Goal: Task Accomplishment & Management: Complete application form

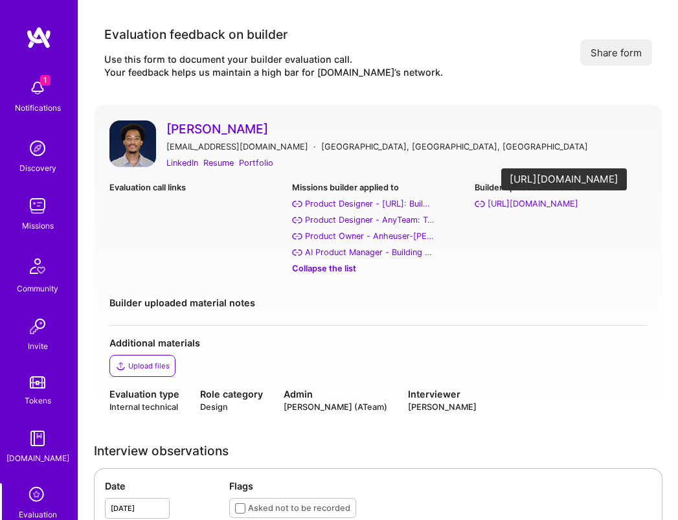
click at [554, 203] on div "[URL][DOMAIN_NAME]" at bounding box center [533, 204] width 91 height 14
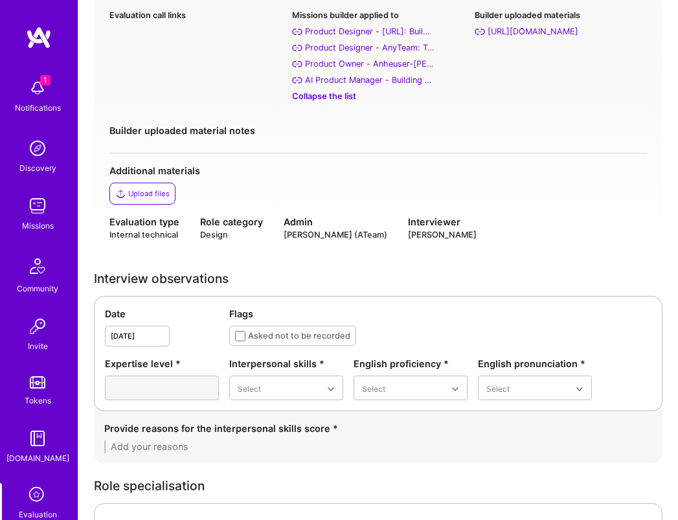
scroll to position [184, 0]
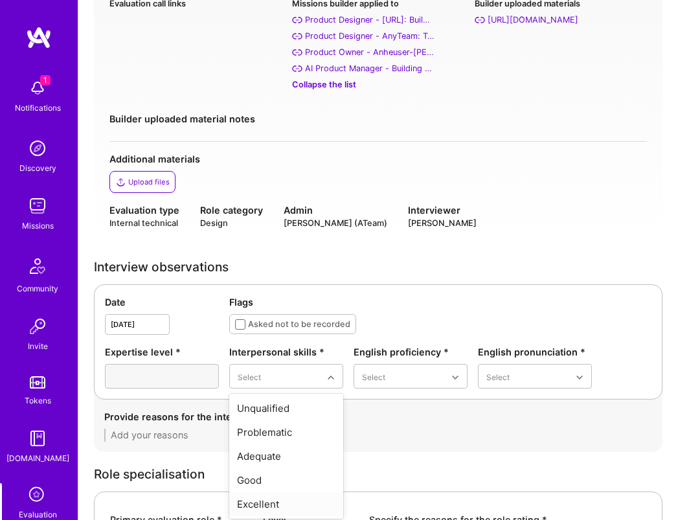
click at [276, 506] on div "Excellent" at bounding box center [286, 504] width 114 height 24
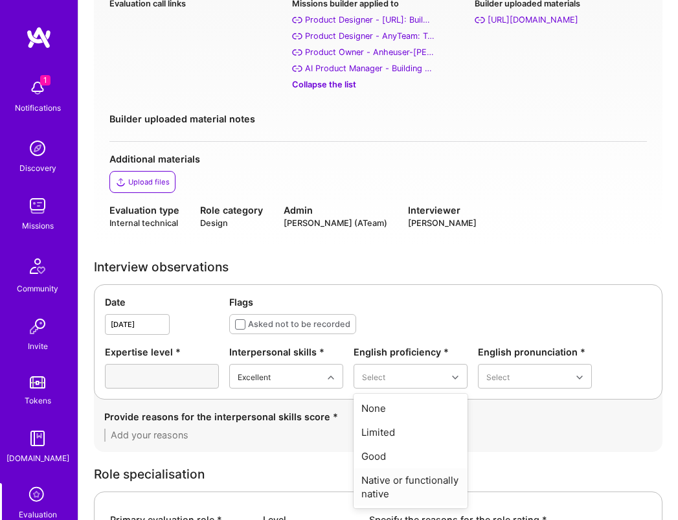
click at [405, 473] on div "Native or functionally native" at bounding box center [411, 487] width 114 height 38
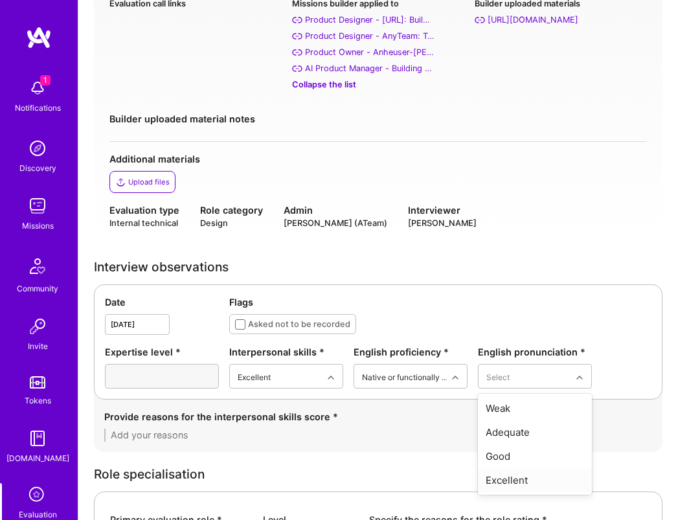
click at [511, 475] on div "Excellent" at bounding box center [535, 480] width 114 height 24
click at [253, 436] on textarea at bounding box center [378, 435] width 548 height 13
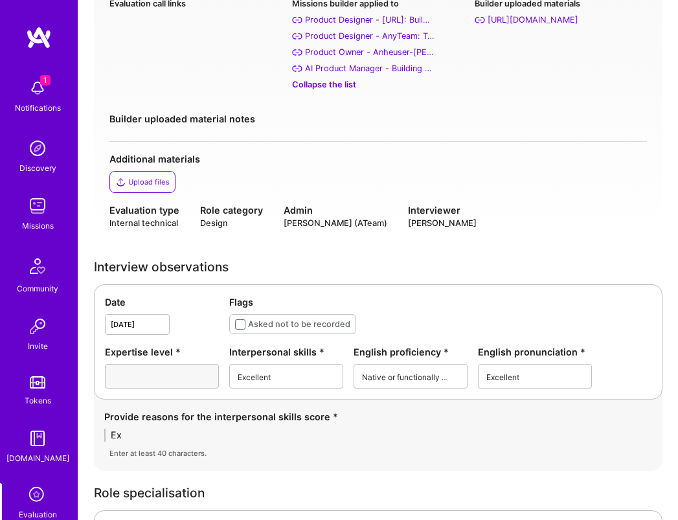
type textarea "E"
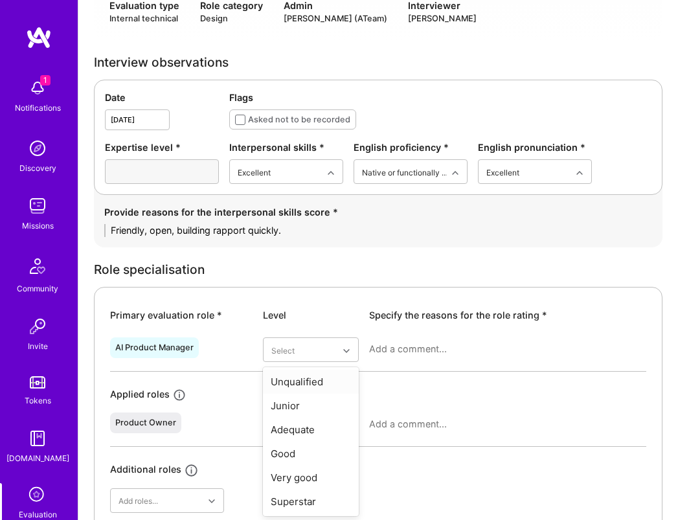
scroll to position [390, 0]
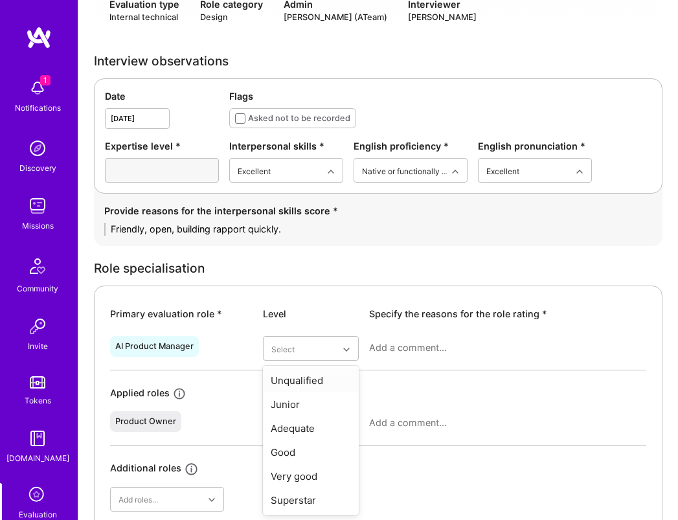
type textarea "Friendly, open, building rapport quickly."
click at [315, 380] on div "Unqualified" at bounding box center [311, 380] width 96 height 24
click at [401, 349] on textarea at bounding box center [507, 347] width 277 height 13
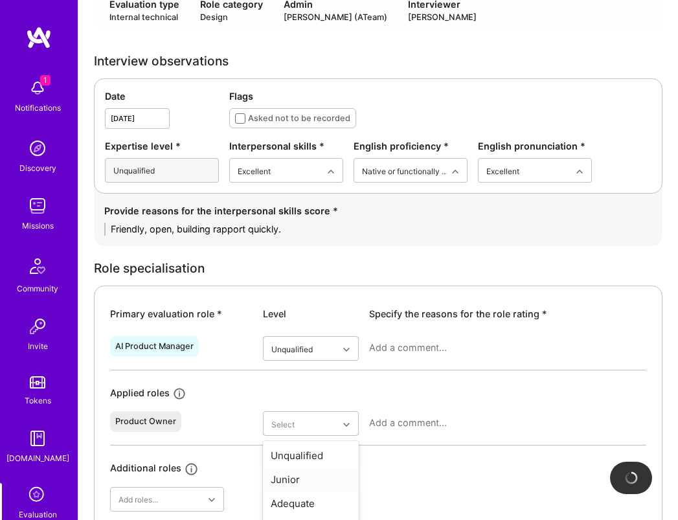
scroll to position [465, 0]
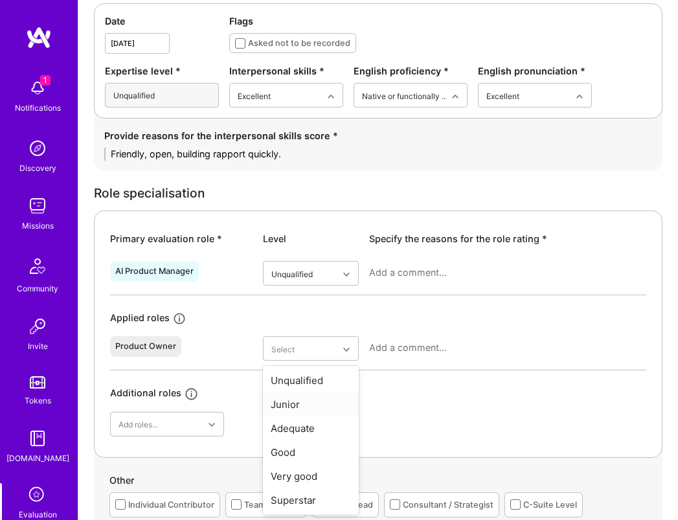
click at [318, 406] on div "Junior" at bounding box center [311, 404] width 96 height 24
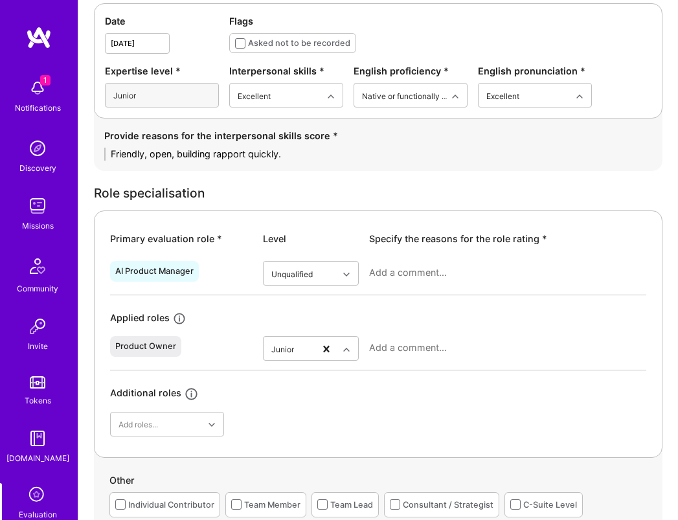
click at [412, 346] on textarea at bounding box center [507, 347] width 277 height 13
type textarea "No relevant experience."
click at [421, 267] on textarea at bounding box center [507, 272] width 277 height 13
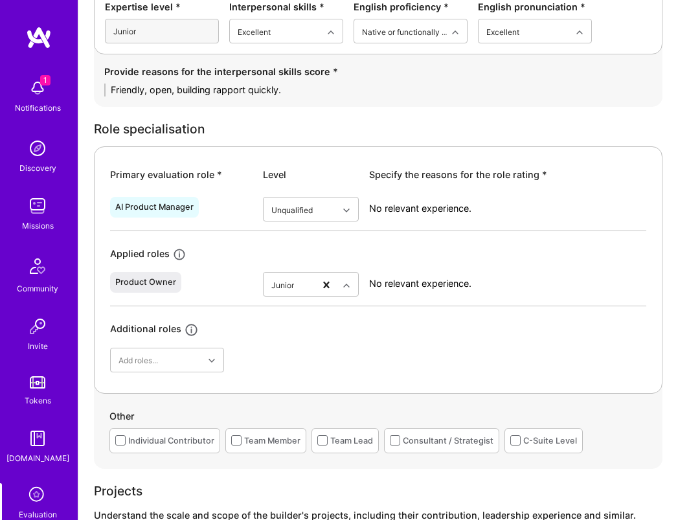
type textarea "No relevant experience."
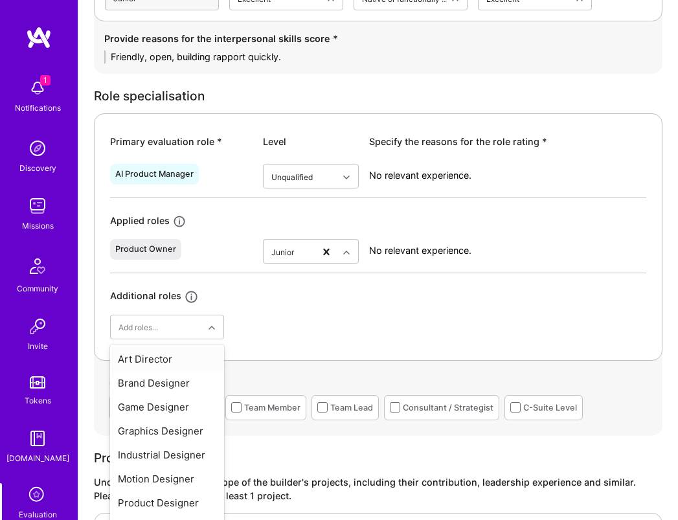
scroll to position [585, 0]
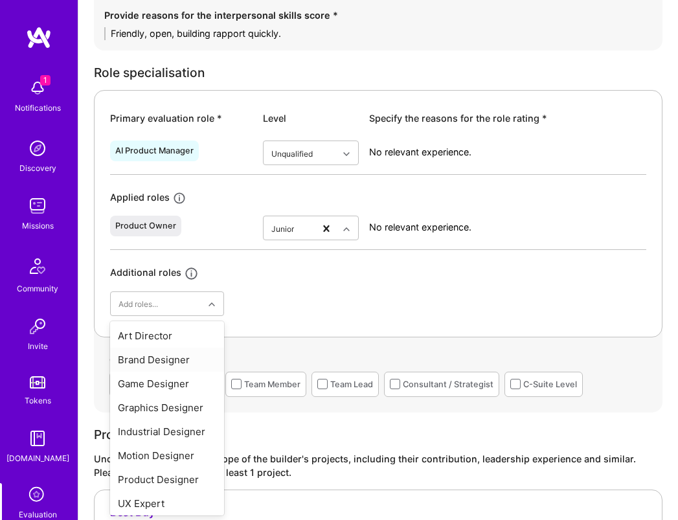
type input "a"
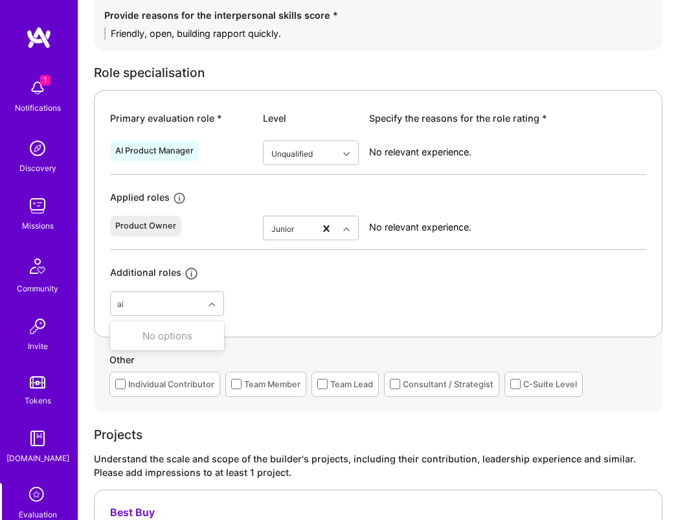
type input "a"
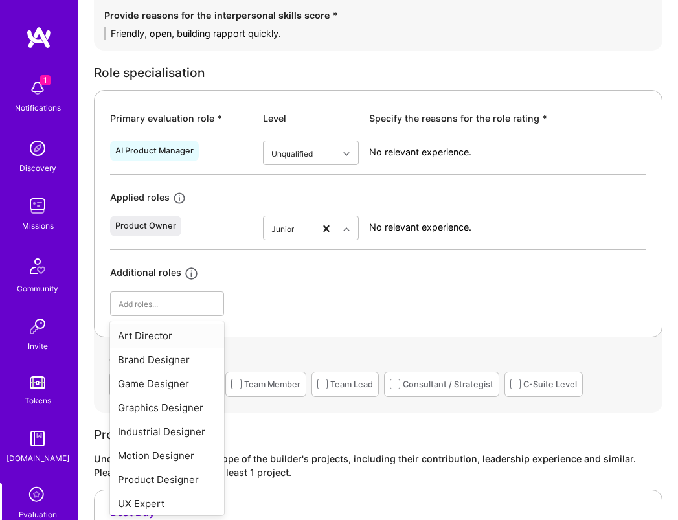
click at [363, 290] on div "AI Product Manager Unqualified No relevant experience. Applied roles Product Ow…" at bounding box center [378, 225] width 536 height 180
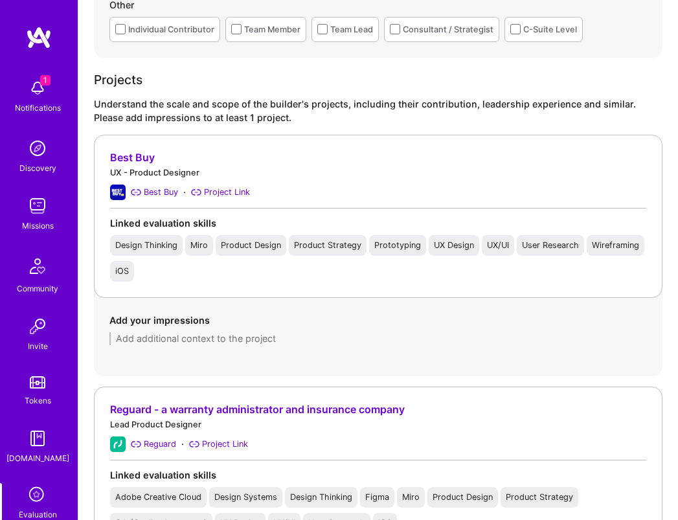
scroll to position [952, 0]
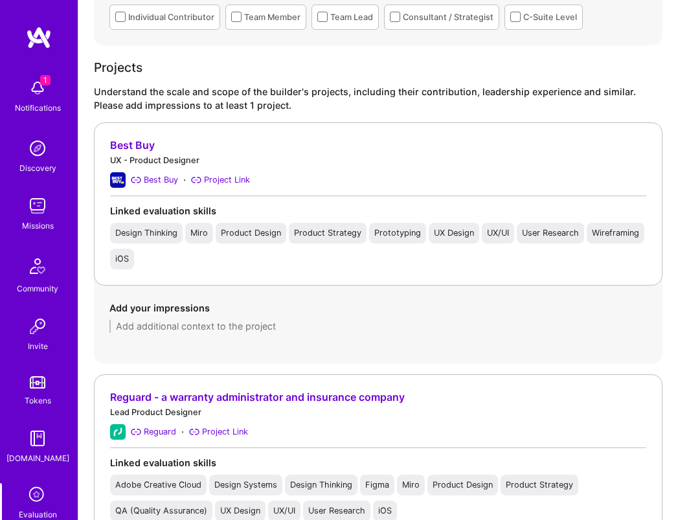
click at [231, 324] on textarea at bounding box center [377, 326] width 537 height 13
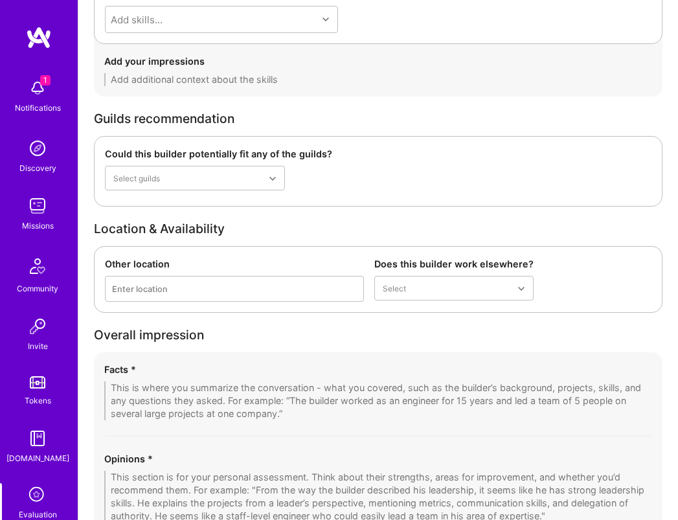
scroll to position [2179, 0]
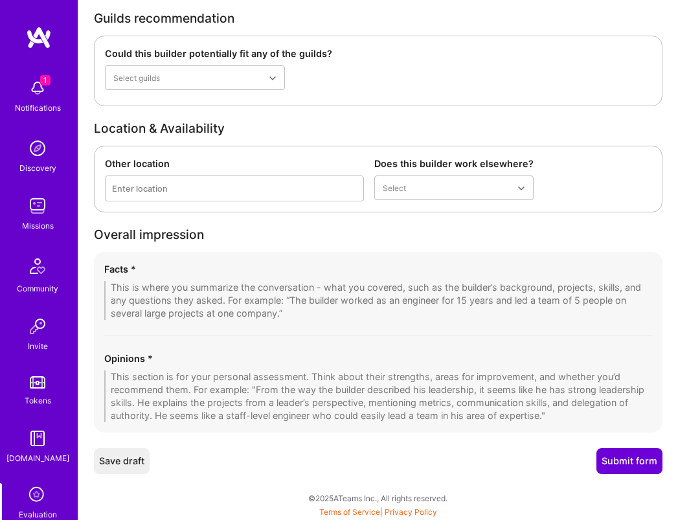
type textarea "Didn't chat about any experience in detail as it became clear they have no expe…"
click at [198, 296] on textarea at bounding box center [378, 300] width 548 height 39
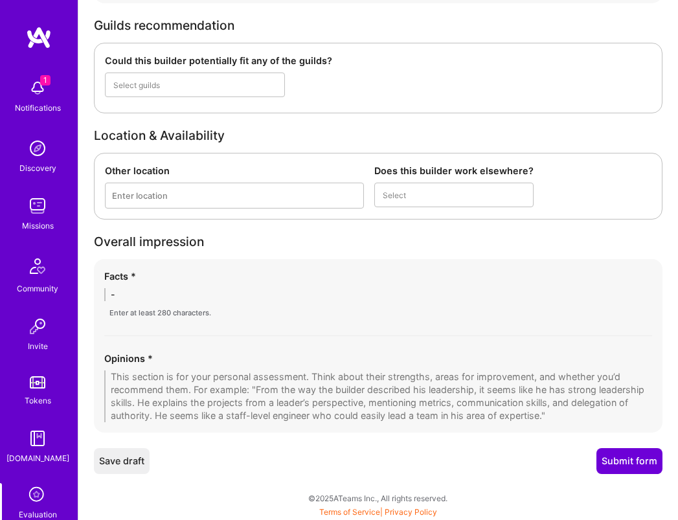
type textarea "-"
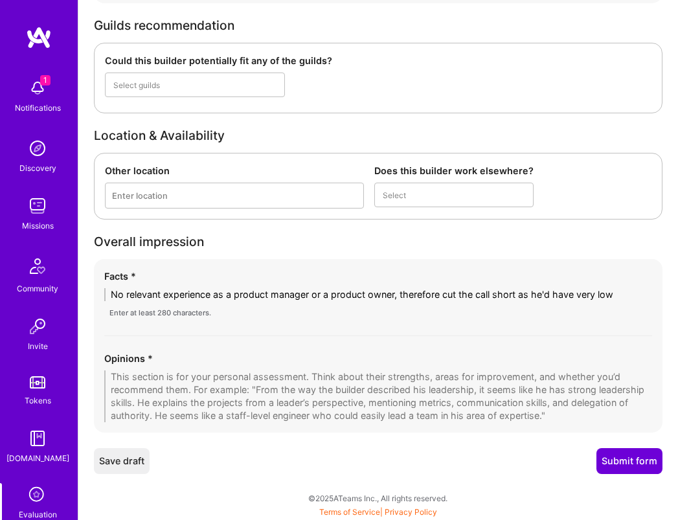
scroll to position [0, 0]
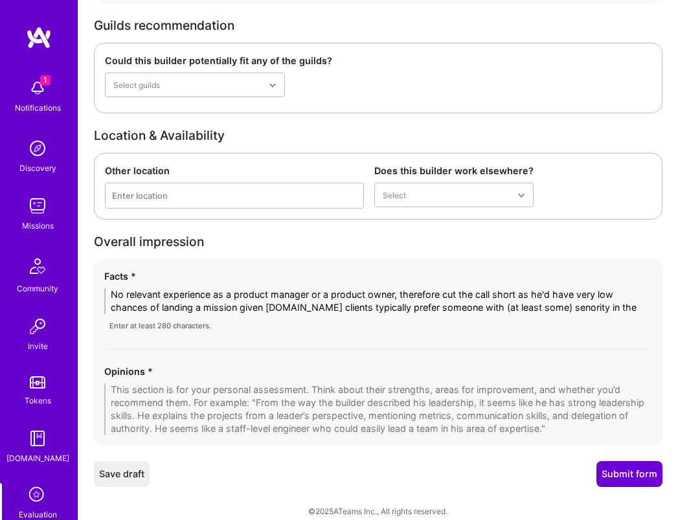
click at [267, 300] on textarea "No relevant experience as a product manager or a product owner, therefore cut t…" at bounding box center [378, 301] width 548 height 26
type textarea "No relevant experience as a product manager or a product owner, therefore cut t…"
click at [311, 404] on textarea at bounding box center [378, 409] width 548 height 52
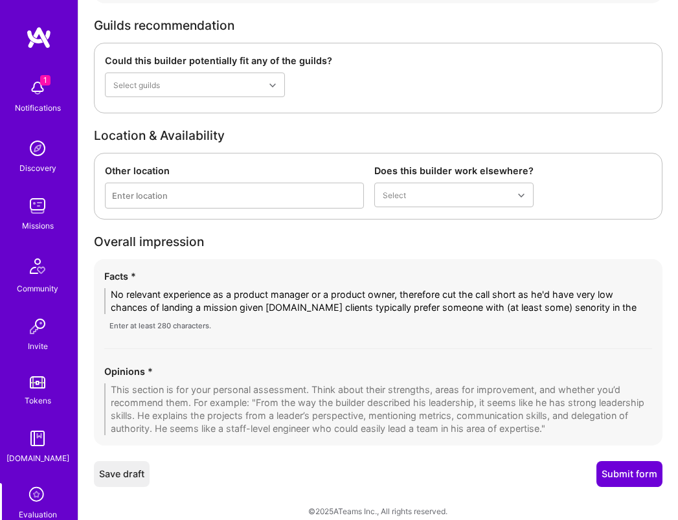
paste textarea "No relevant experience as a product manager or a product owner, therefore cut t…"
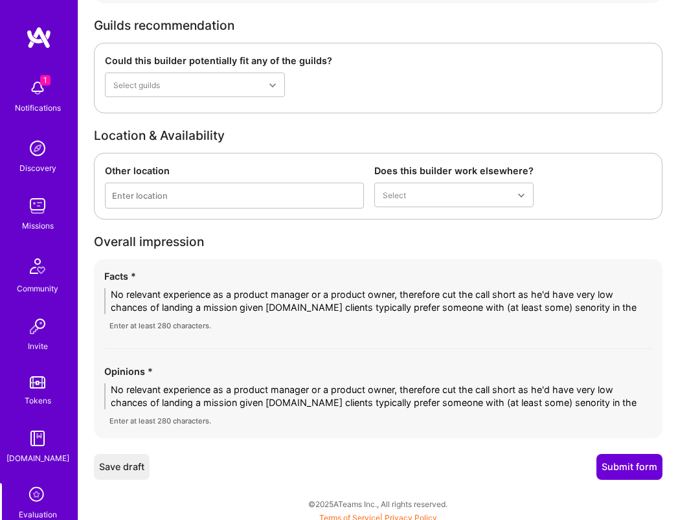
type textarea "No relevant experience as a product manager or a product owner, therefore cut t…"
click at [637, 468] on button "Submit form" at bounding box center [629, 467] width 66 height 26
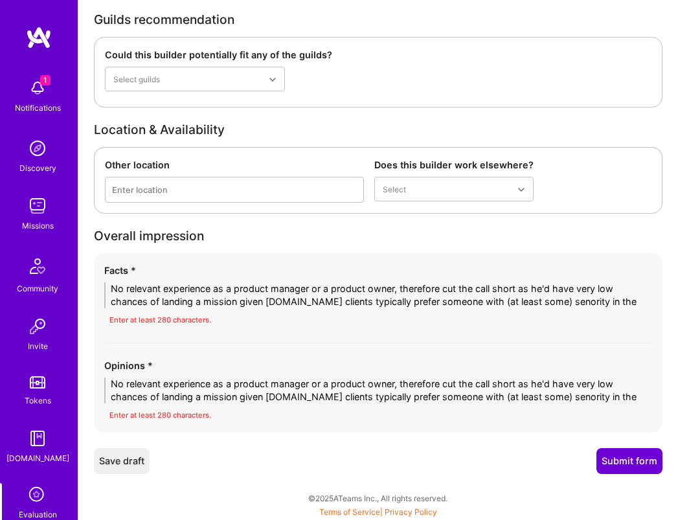
click at [558, 302] on textarea "No relevant experience as a product manager or a product owner, therefore cut t…" at bounding box center [378, 295] width 548 height 26
click at [549, 302] on textarea "No relevant experience as a product manager or a product owner, therefore cut t…" at bounding box center [378, 295] width 548 height 26
type textarea "No relevant experience as a product manager or a product owner, therefore cut t…"
click at [548, 394] on textarea "No relevant experience as a product manager or a product owner, therefore cut t…" at bounding box center [378, 391] width 548 height 26
type textarea "No relevant experience as a product manager or a product owner, therefore cut t…"
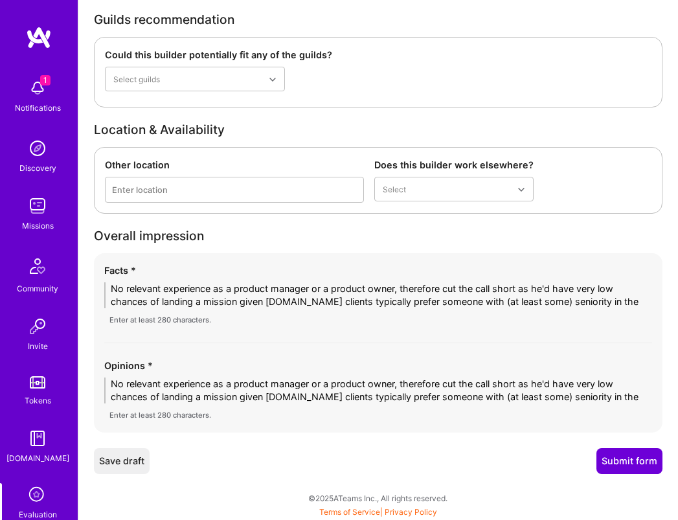
click at [626, 302] on textarea "No relevant experience as a product manager or a product owner, therefore cut t…" at bounding box center [378, 295] width 548 height 26
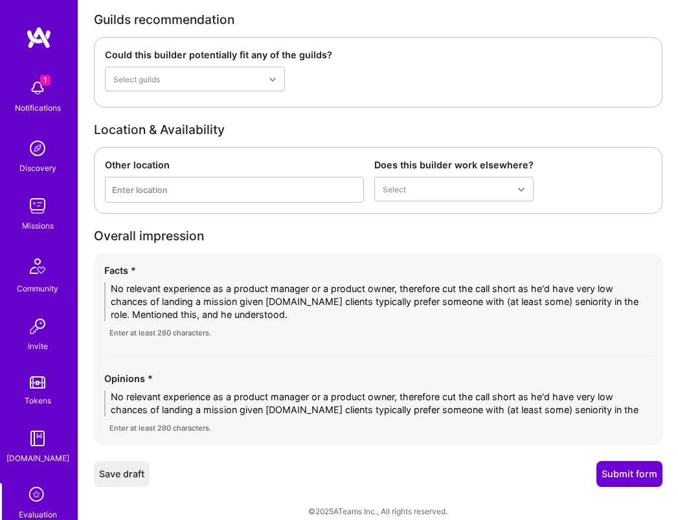
type textarea "No relevant experience as a product manager or a product owner, therefore cut t…"
click at [526, 401] on textarea "No relevant experience as a product manager or a product owner, therefore cut t…" at bounding box center [378, 403] width 548 height 26
paste textarea "Mentioned this, and he understood."
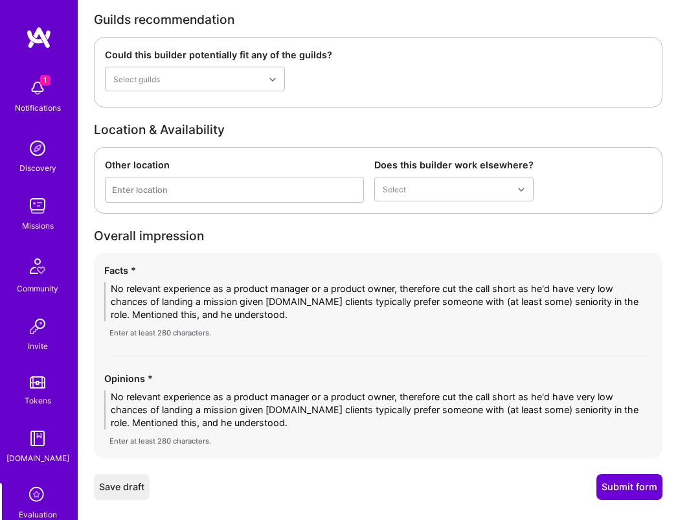
type textarea "No relevant experience as a product manager or a product owner, therefore cut t…"
click at [634, 479] on button "Submit form" at bounding box center [629, 487] width 66 height 26
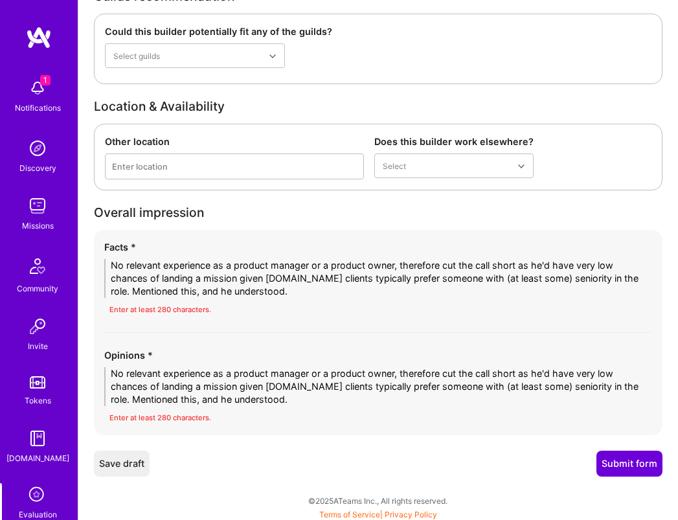
scroll to position [2204, 0]
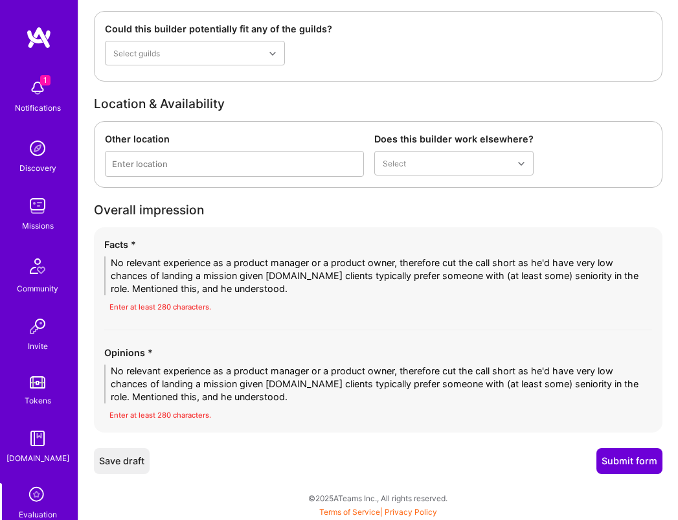
click at [281, 295] on div "Facts * No relevant experience as a product manager or a product owner, therefo…" at bounding box center [378, 276] width 548 height 76
click at [281, 292] on textarea "No relevant experience as a product manager or a product owner, therefore cut t…" at bounding box center [378, 275] width 548 height 39
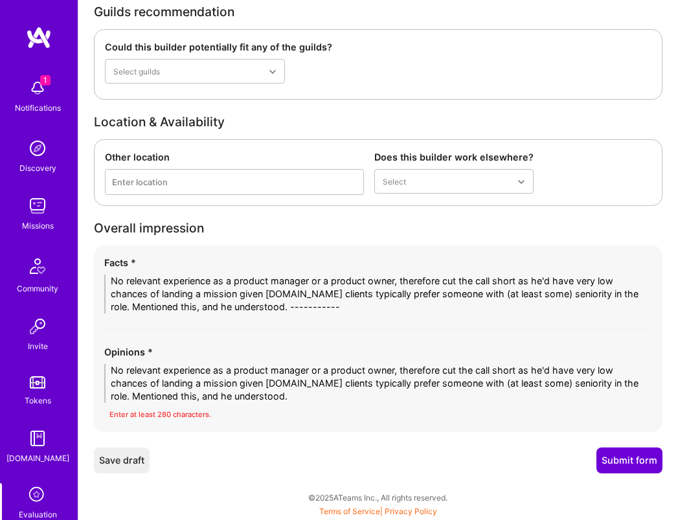
scroll to position [2185, 0]
click at [284, 306] on textarea "No relevant experience as a product manager or a product owner, therefore cut t…" at bounding box center [378, 294] width 548 height 39
type textarea "No relevant experience as a product manager or a product owner, therefore cut t…"
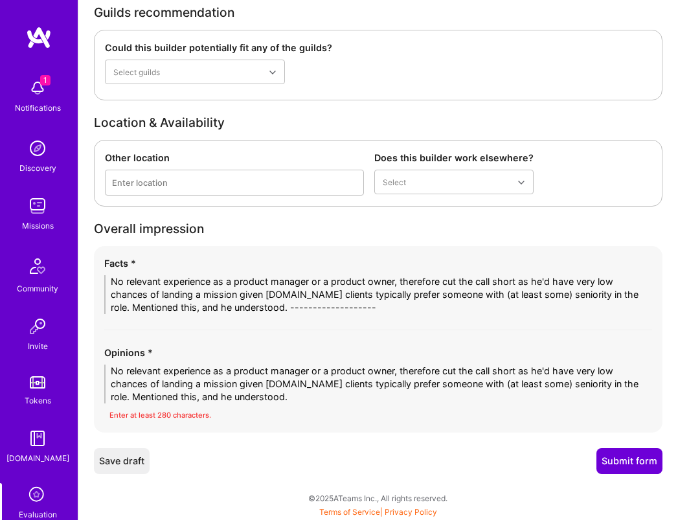
click at [312, 393] on textarea "No relevant experience as a product manager or a product owner, therefore cut t…" at bounding box center [378, 384] width 548 height 39
paste textarea "-------------------"
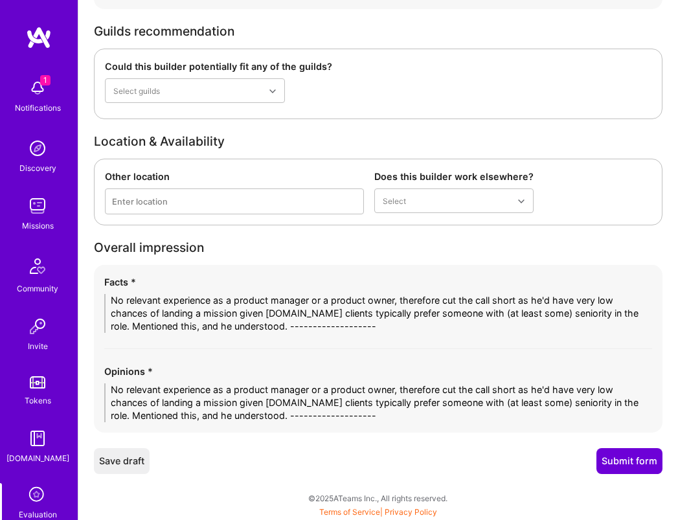
type textarea "No relevant experience as a product manager or a product owner, therefore cut t…"
click at [539, 302] on textarea "No relevant experience as a product manager or a product owner, therefore cut t…" at bounding box center [378, 313] width 548 height 39
click at [203, 324] on textarea "No relevant experience as a product manager or a product owner, therefore cut t…" at bounding box center [378, 313] width 548 height 39
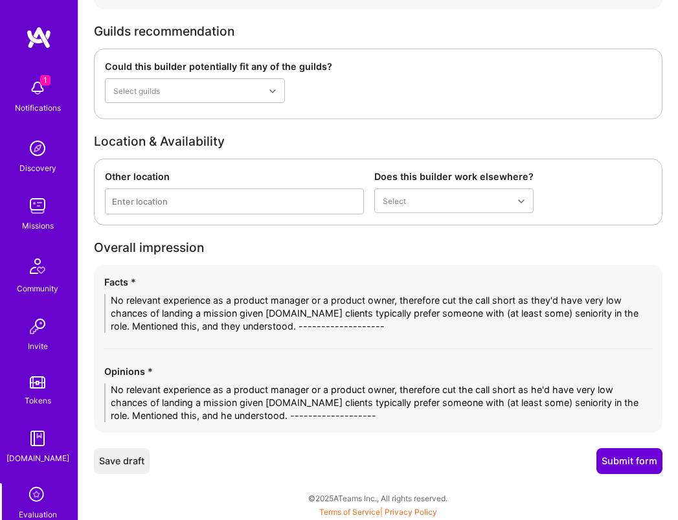
type textarea "No relevant experience as a product manager or a product owner, therefore cut t…"
click at [236, 412] on textarea "No relevant experience as a product manager or a product owner, therefore cut t…" at bounding box center [378, 402] width 548 height 39
paste textarea "they'd have very low chances of landing a mission given [DOMAIN_NAME] clients t…"
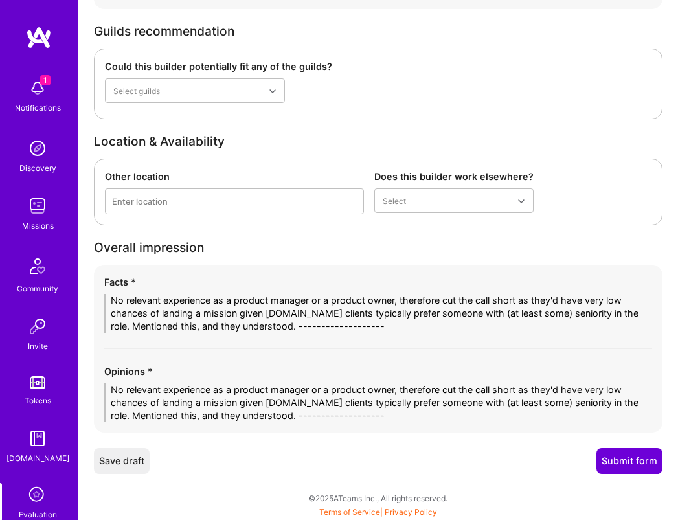
type textarea "No relevant experience as a product manager or a product owner, therefore cut t…"
click at [642, 454] on button "Submit form" at bounding box center [629, 461] width 66 height 26
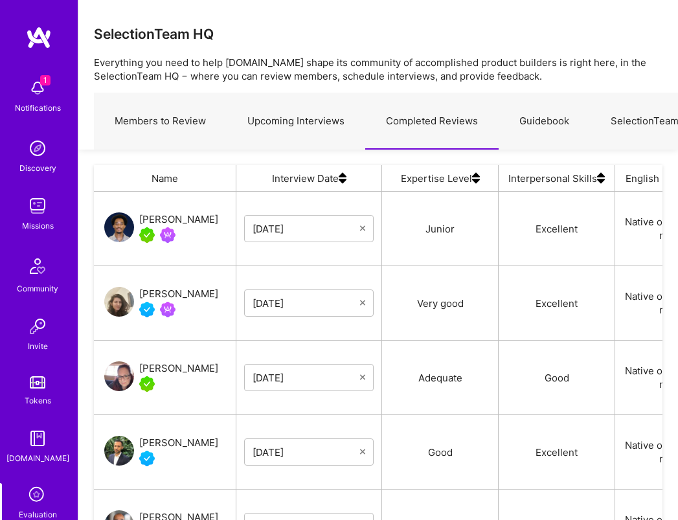
click at [44, 91] on img at bounding box center [38, 88] width 26 height 26
